Goal: Task Accomplishment & Management: Use online tool/utility

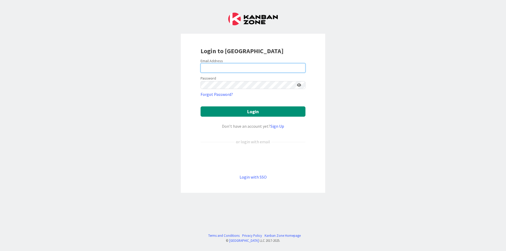
click at [260, 66] on input "email" at bounding box center [253, 67] width 105 height 9
type input "[EMAIL_ADDRESS][DOMAIN_NAME]"
click at [300, 83] on icon at bounding box center [299, 85] width 4 height 4
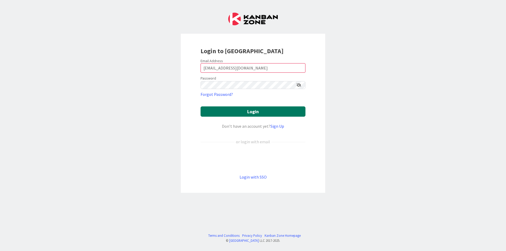
click at [286, 107] on button "Login" at bounding box center [253, 112] width 105 height 10
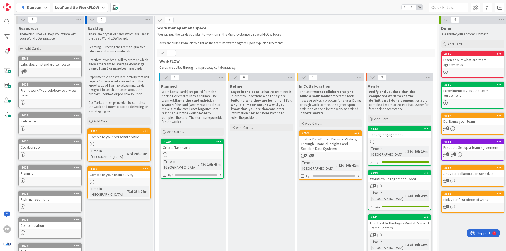
click at [347, 147] on div "Enable Data-Driven Decision-Making Through Financial Insights and Scalable Data…" at bounding box center [330, 144] width 62 height 16
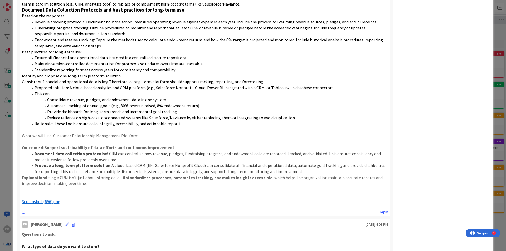
scroll to position [185, 0]
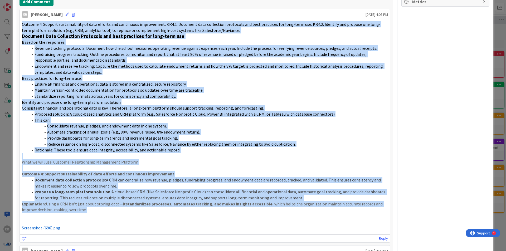
drag, startPoint x: 22, startPoint y: 18, endPoint x: 180, endPoint y: 203, distance: 243.5
click at [180, 205] on div "Outcome 4: Support sustainability of data efforts and continuous improvement. K…" at bounding box center [205, 126] width 366 height 210
drag, startPoint x: 178, startPoint y: 195, endPoint x: 183, endPoint y: 193, distance: 5.3
copy div "Outcome 4: Support sustainability of data efforts and continuous improvement. K…"
click at [92, 180] on li "Document data collection protocols: A CRM can centralize how revenue, pledges, …" at bounding box center [208, 183] width 360 height 12
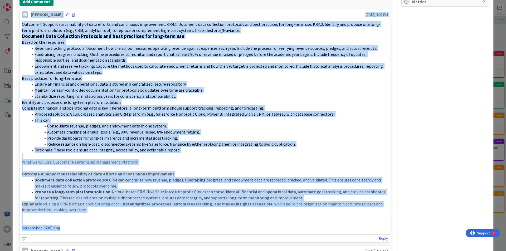
drag, startPoint x: 87, startPoint y: 220, endPoint x: 55, endPoint y: 49, distance: 174.4
click at [61, 53] on span "Fundraising progress tracking: Outline procedures to monitor and report that at…" at bounding box center [201, 57] width 333 height 11
click at [83, 213] on p at bounding box center [205, 216] width 366 height 6
drag, startPoint x: 83, startPoint y: 209, endPoint x: 20, endPoint y: 20, distance: 199.2
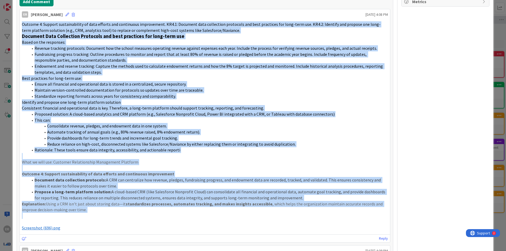
click at [20, 20] on div "Outcome 4: Support sustainability of data efforts and continuous improvement. K…" at bounding box center [205, 126] width 370 height 214
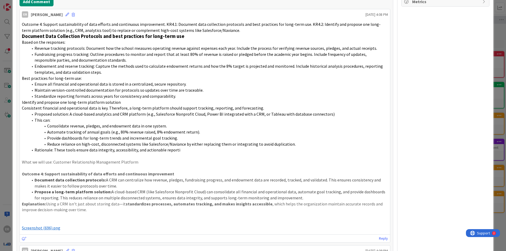
drag, startPoint x: 30, startPoint y: 20, endPoint x: 76, endPoint y: 9, distance: 47.2
click at [76, 9] on div "[PERSON_NAME] [DATE] 4:08 PM" at bounding box center [205, 13] width 370 height 8
click at [65, 13] on icon at bounding box center [67, 15] width 4 height 4
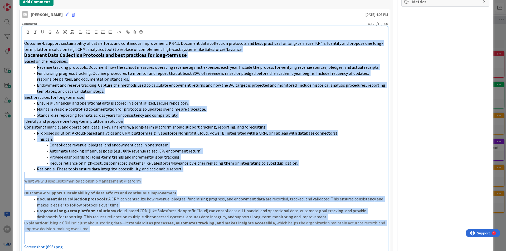
drag, startPoint x: 24, startPoint y: 35, endPoint x: 146, endPoint y: 234, distance: 233.6
click at [146, 234] on div "Outcome 4: Support sustainability of data efforts and continuous improvement. K…" at bounding box center [205, 145] width 366 height 214
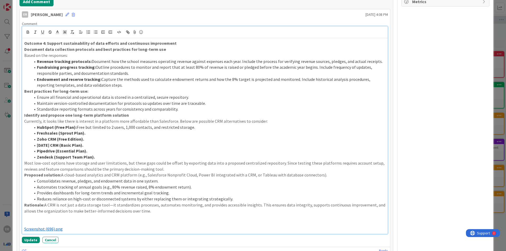
click at [175, 106] on li "Standardize reporting formats across years for consistency and comparability." at bounding box center [208, 109] width 355 height 6
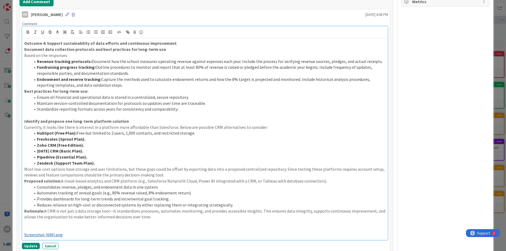
click at [120, 78] on li "Endowment and reserve tracking: Capture the methods used to calculate endowment…" at bounding box center [208, 82] width 355 height 12
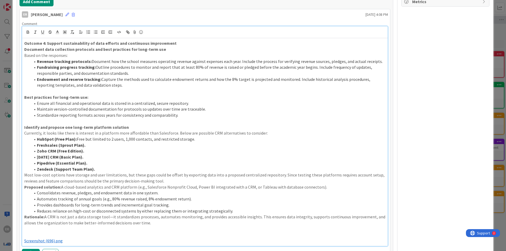
click at [163, 46] on p "Document data collection protocols and best practices for long-term use" at bounding box center [204, 49] width 361 height 6
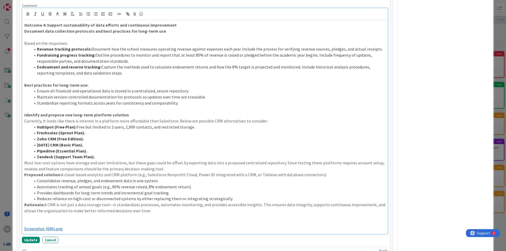
scroll to position [211, 0]
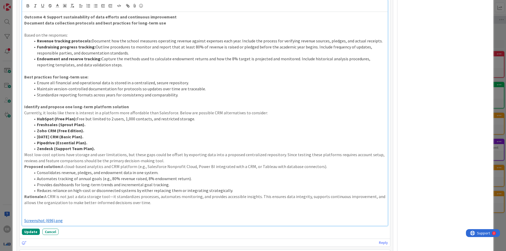
click at [328, 164] on p "Proposed solution: A cloud-based analytics and CRM platform (e.g., Salesforce N…" at bounding box center [204, 167] width 361 height 6
click at [323, 164] on p "Proposed solution: A cloud-based analytics and CRM platform (e.g., Salesforce N…" at bounding box center [204, 167] width 361 height 6
click at [187, 153] on p "Most low-cost options have storage and user limitations, but these gaps could b…" at bounding box center [204, 158] width 361 height 12
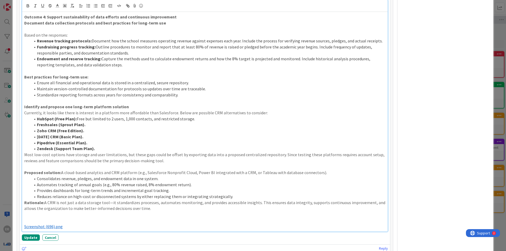
click at [262, 194] on li "Reduces reliance on high-cost or disconnected systems by either replacing them …" at bounding box center [208, 197] width 355 height 6
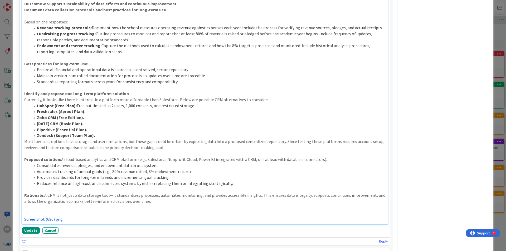
scroll to position [264, 0]
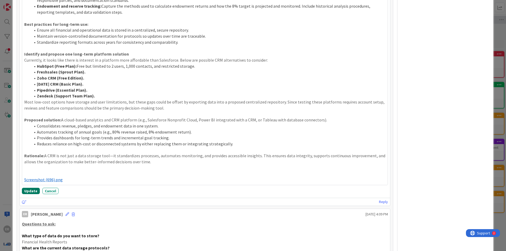
click at [25, 188] on button "Update" at bounding box center [31, 191] width 18 height 6
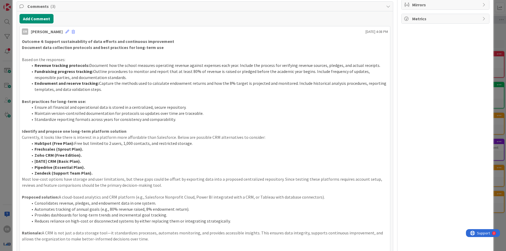
scroll to position [113, 0]
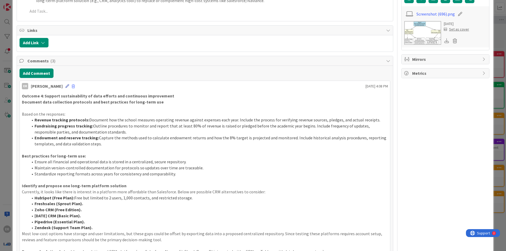
click at [65, 84] on icon at bounding box center [67, 86] width 4 height 4
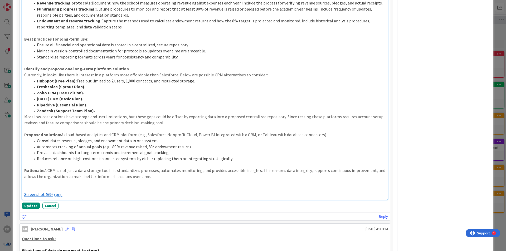
scroll to position [241, 0]
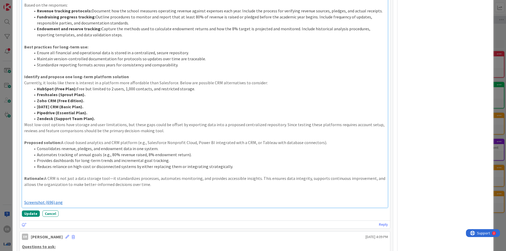
click at [128, 74] on p "Identify and propose one long-term platform solution" at bounding box center [204, 77] width 361 height 6
click at [101, 116] on li "Zendesk (Support Team Plan)." at bounding box center [208, 119] width 355 height 6
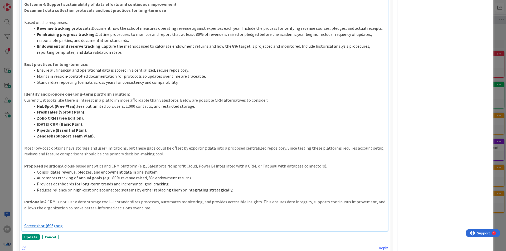
scroll to position [215, 0]
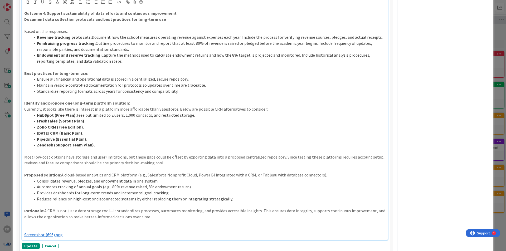
click at [128, 100] on p "Identify and propose one long-term platform solution:" at bounding box center [204, 103] width 361 height 6
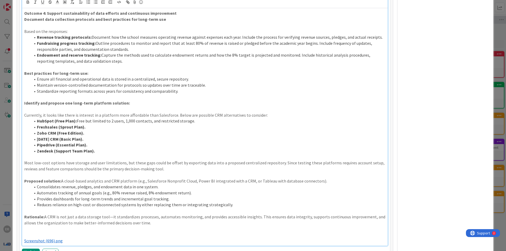
click at [48, 214] on p "Rationale: A CRM is not just a data storage tool—it standardizes processes, aut…" at bounding box center [204, 220] width 361 height 12
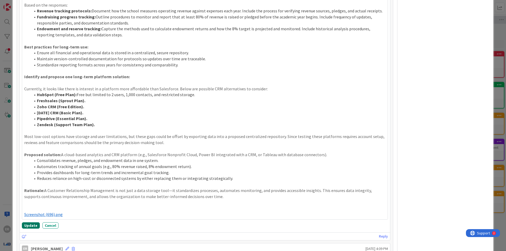
click at [33, 222] on button "Update" at bounding box center [31, 225] width 18 height 6
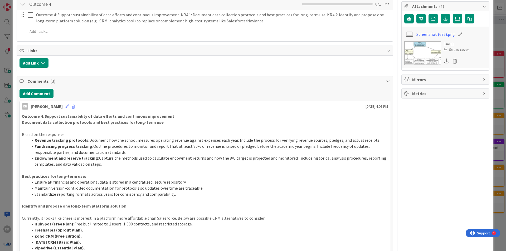
scroll to position [0, 0]
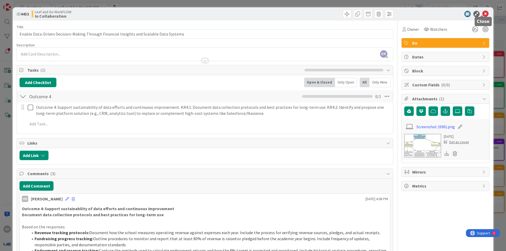
click at [482, 11] on icon at bounding box center [485, 14] width 6 height 6
